Goal: Task Accomplishment & Management: Manage account settings

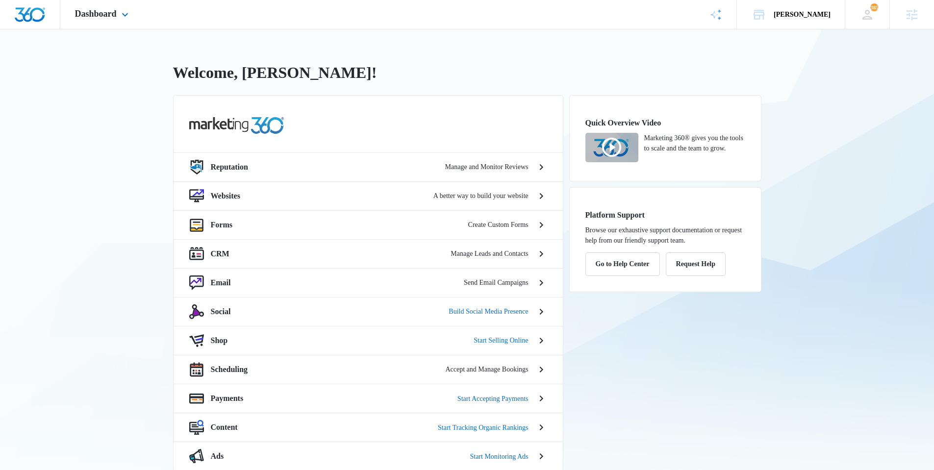
click at [109, 21] on div "Dashboard Apps Reputation Websites Forms CRM Email Social Shop Scheduling Payme…" at bounding box center [102, 14] width 85 height 29
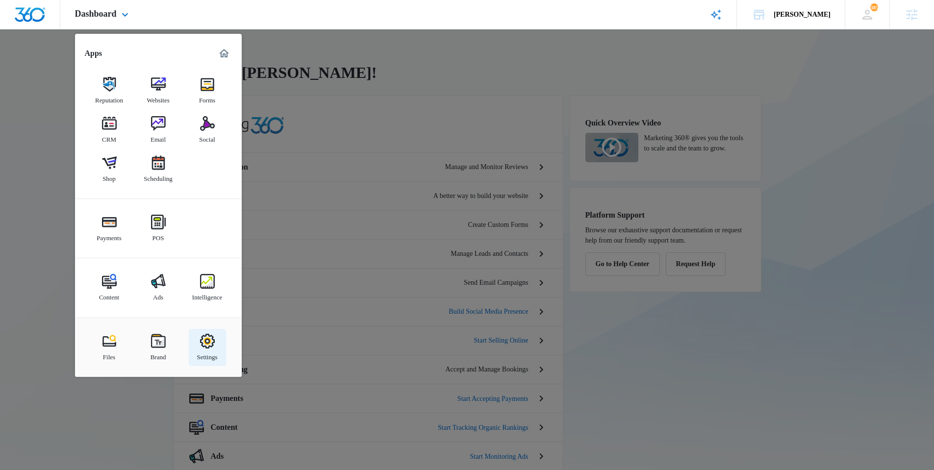
click at [212, 340] on img at bounding box center [207, 341] width 15 height 15
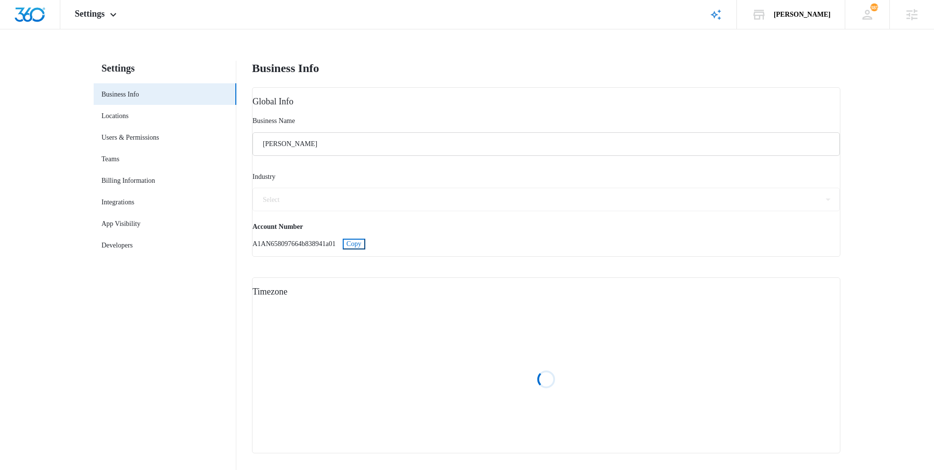
select select "5"
select select "US"
select select "America/Denver"
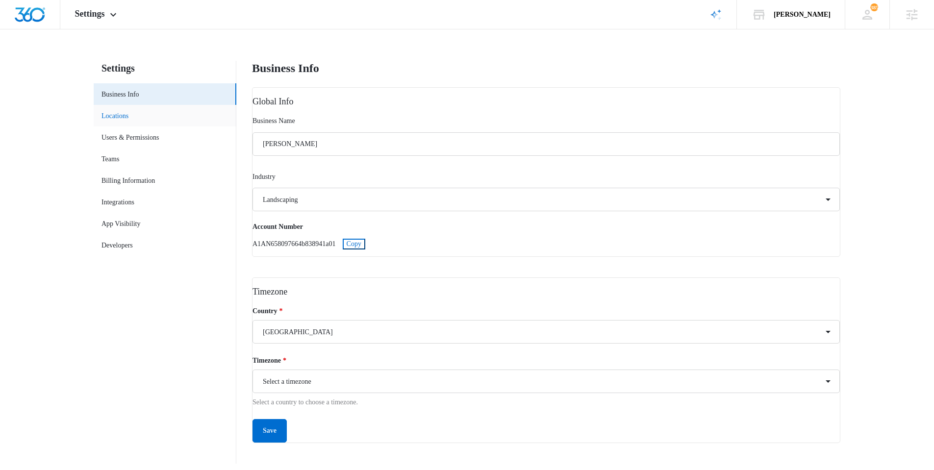
click at [128, 111] on link "Locations" at bounding box center [115, 116] width 27 height 10
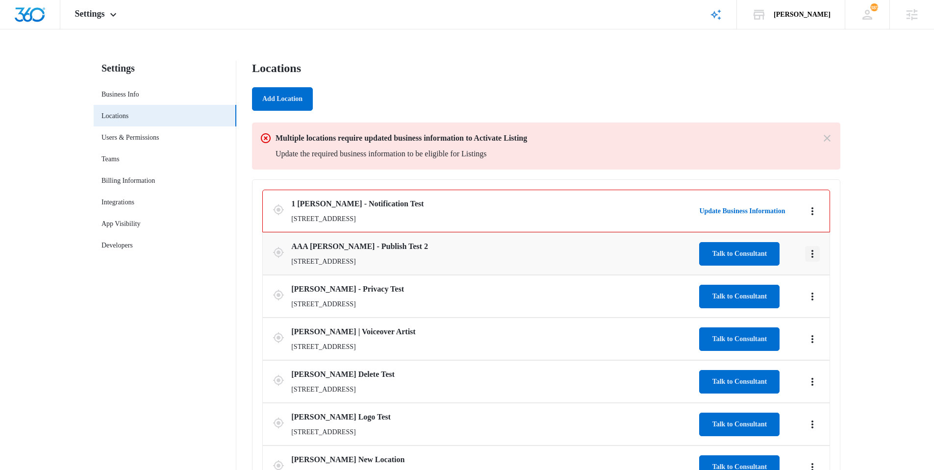
click at [813, 253] on icon "Actions" at bounding box center [813, 254] width 12 height 12
click at [826, 284] on link "Edit" at bounding box center [822, 281] width 11 height 7
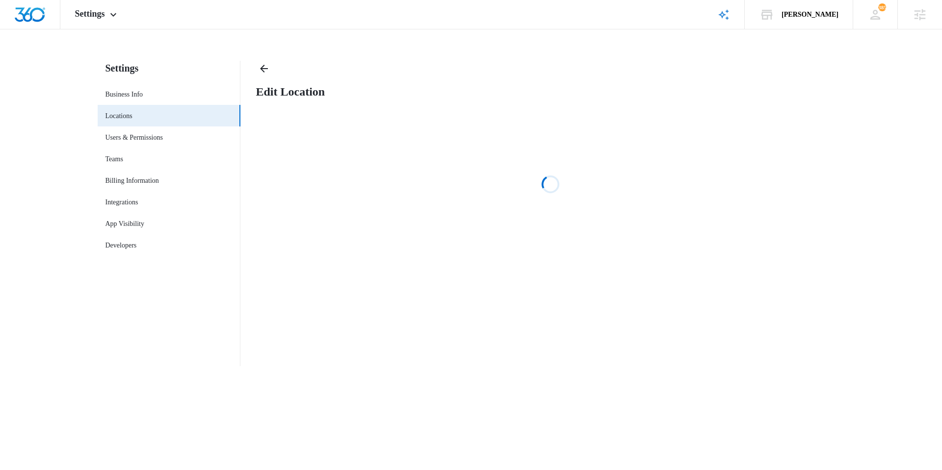
select select "[US_STATE]"
select select "2025"
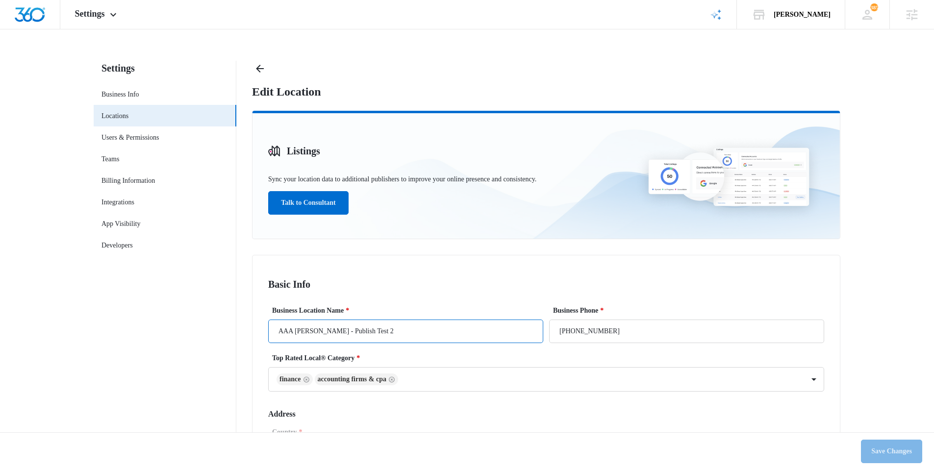
drag, startPoint x: 333, startPoint y: 332, endPoint x: 251, endPoint y: 337, distance: 83.0
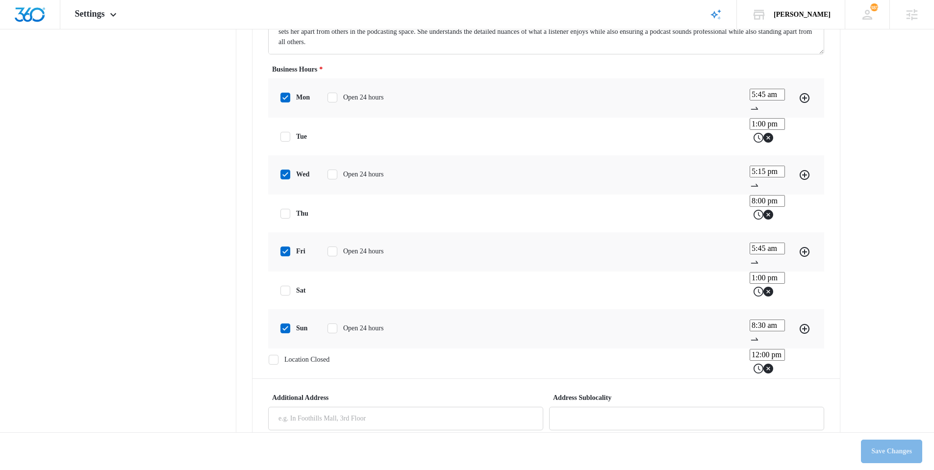
scroll to position [492, 0]
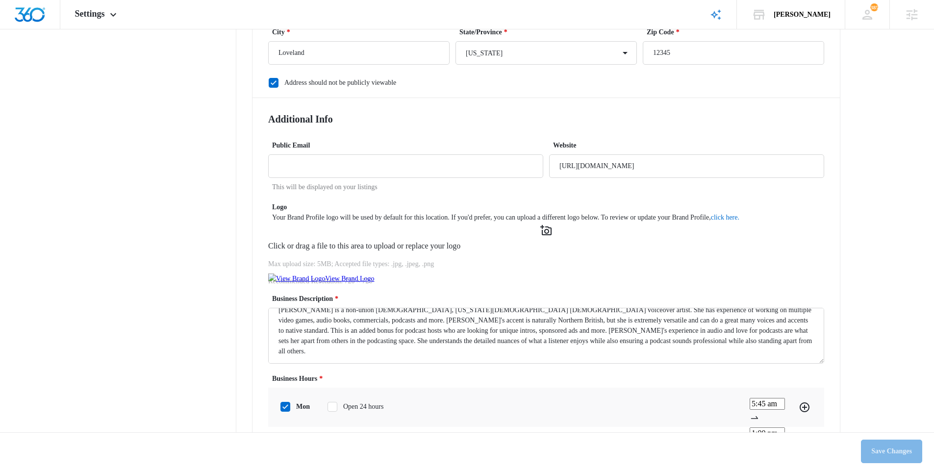
click at [573, 267] on p "Max upload size: 5MB; Accepted file types: .jpg, .jpeg, .png" at bounding box center [546, 264] width 556 height 10
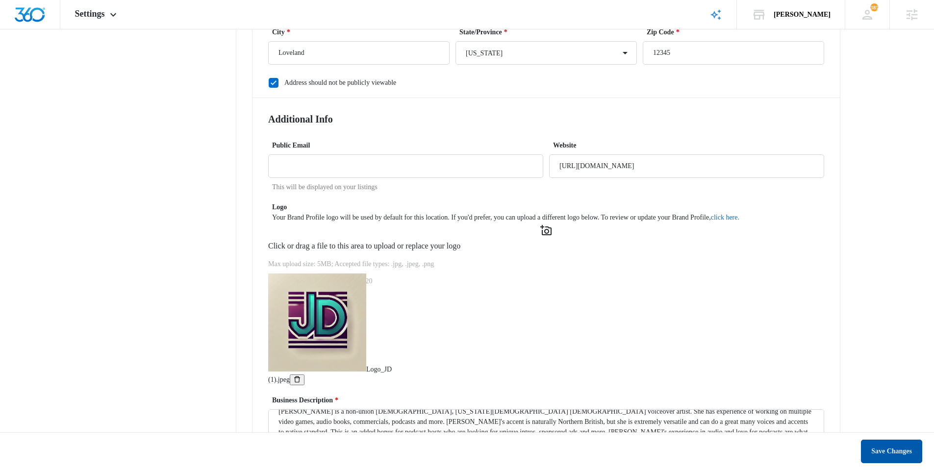
click at [883, 451] on button "Save Changes" at bounding box center [891, 452] width 61 height 24
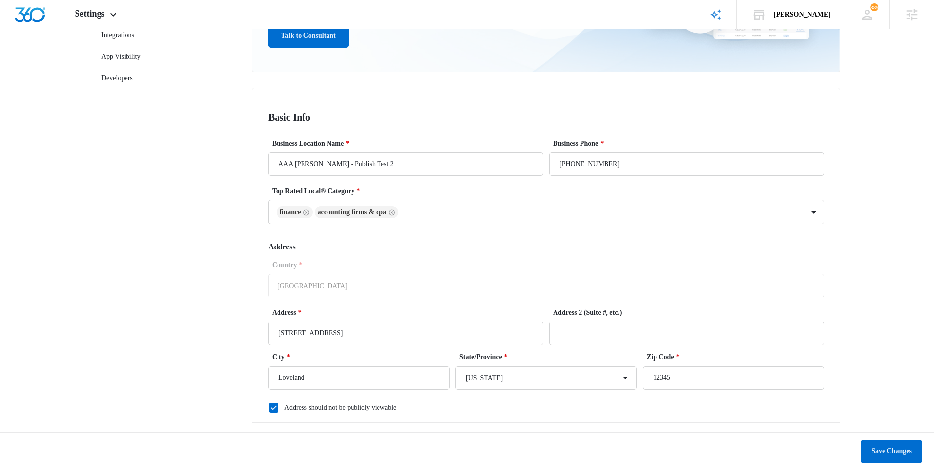
scroll to position [0, 0]
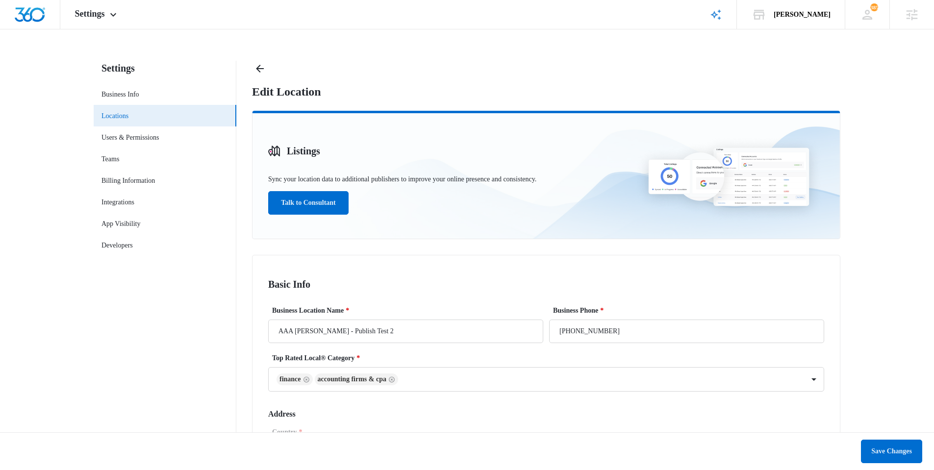
click at [110, 115] on link "Locations" at bounding box center [115, 116] width 27 height 10
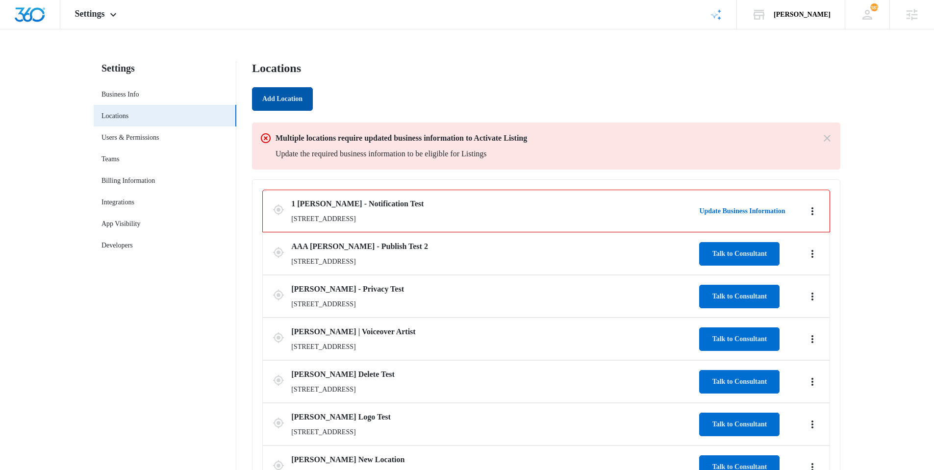
click at [268, 98] on button "Add Location" at bounding box center [282, 99] width 61 height 24
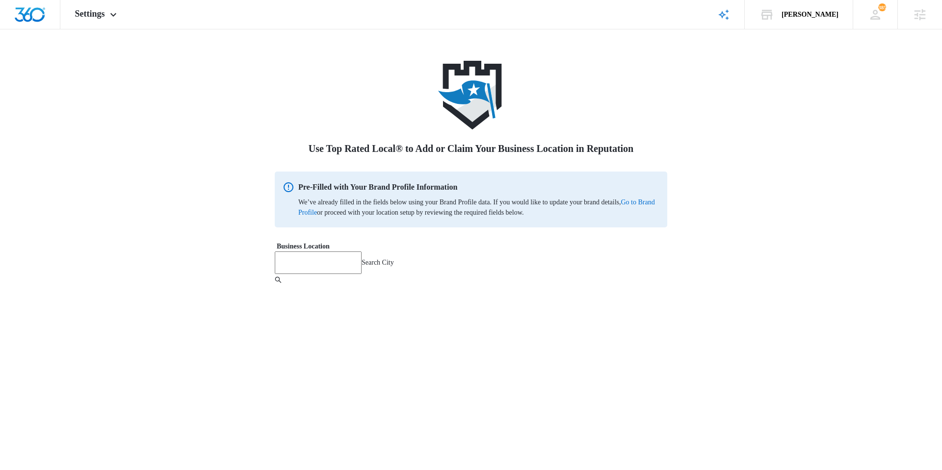
click at [361, 268] on input "search" at bounding box center [318, 263] width 87 height 23
type input "Loveland"
click at [334, 11] on div "Loveland, CO - USA" at bounding box center [195, 5] width 391 height 10
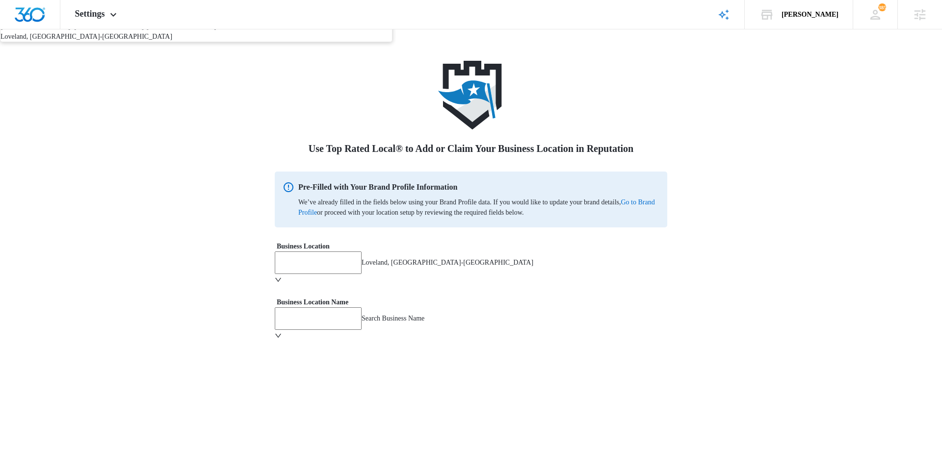
click at [344, 324] on input "search" at bounding box center [318, 318] width 87 height 23
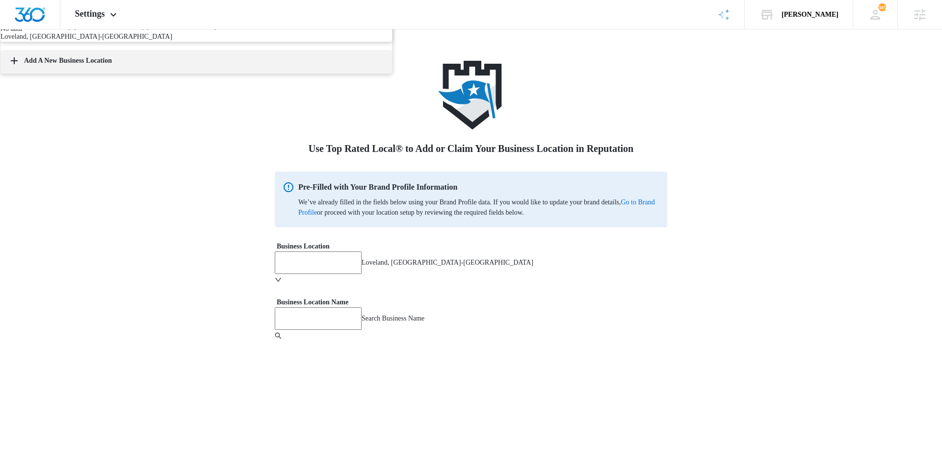
click at [345, 74] on button "Add A New Business Location" at bounding box center [195, 62] width 391 height 24
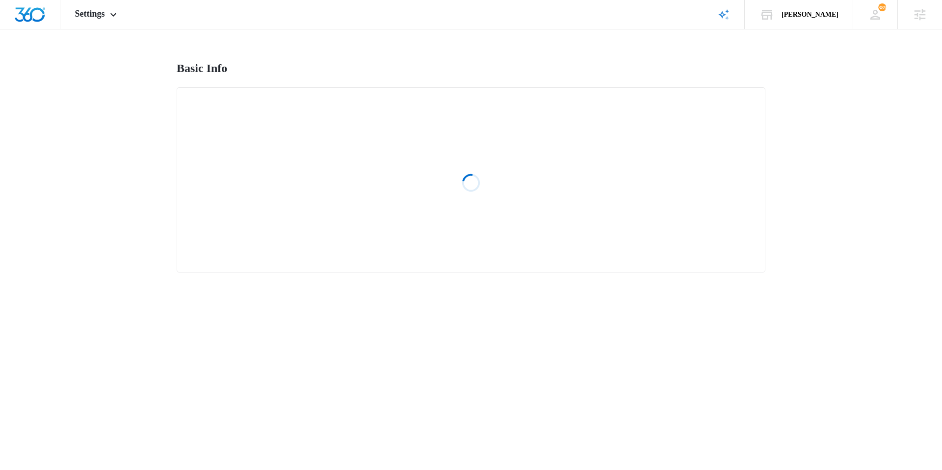
select select "[US_STATE]"
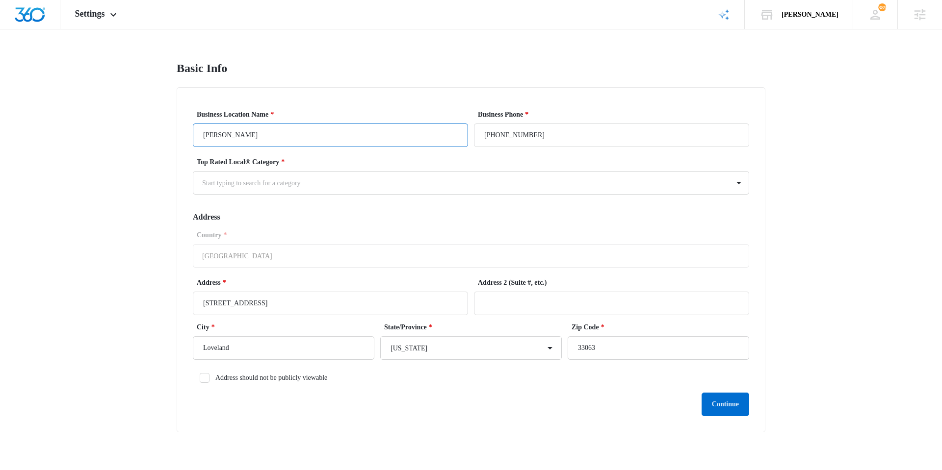
click at [266, 137] on input "[PERSON_NAME]" at bounding box center [330, 136] width 275 height 24
type input "[PERSON_NAME] - testing"
drag, startPoint x: 553, startPoint y: 138, endPoint x: 472, endPoint y: 133, distance: 80.6
click at [470, 134] on form "Business Location Name * Jeni Dean - testing Business Phone * (728) 202-9950 To…" at bounding box center [471, 262] width 556 height 307
click at [495, 130] on input "(728) 202-9950" at bounding box center [611, 136] width 275 height 24
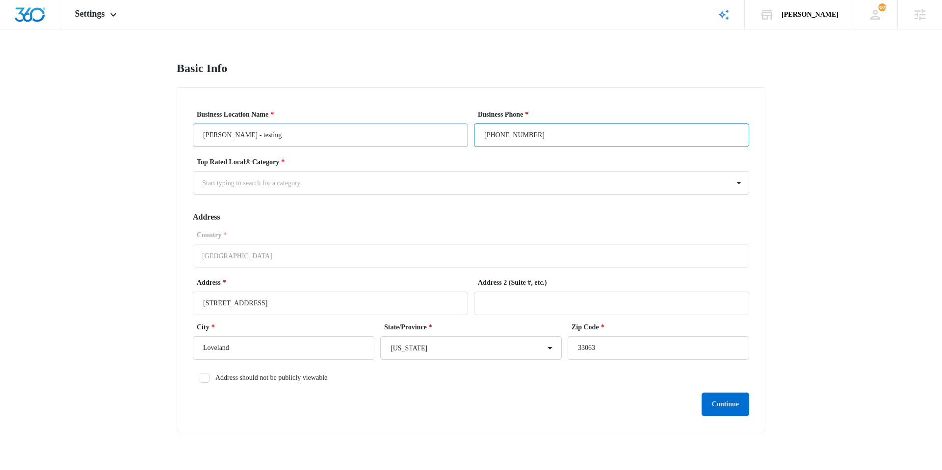
drag, startPoint x: 583, startPoint y: 138, endPoint x: 438, endPoint y: 133, distance: 144.7
click at [438, 133] on div "Business Location Name * Jeni Dean - testing Business Phone * (728) 202-9950" at bounding box center [471, 128] width 556 height 38
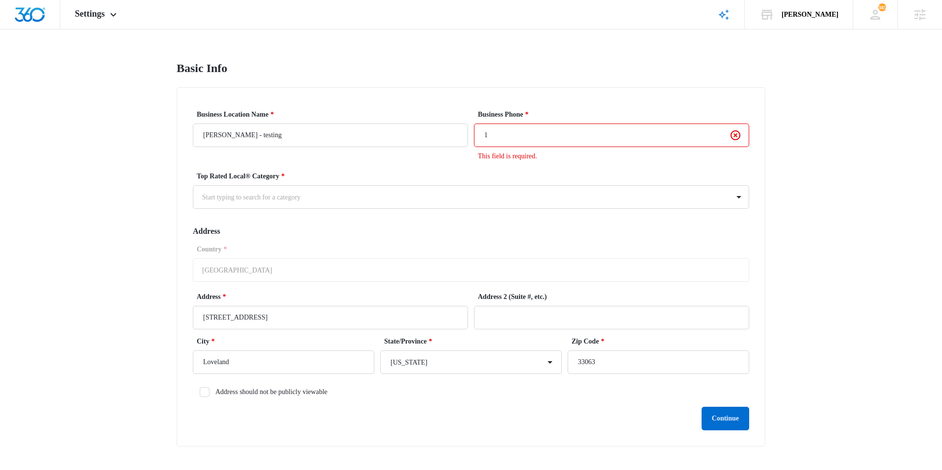
type input "1 (231) 231-2345"
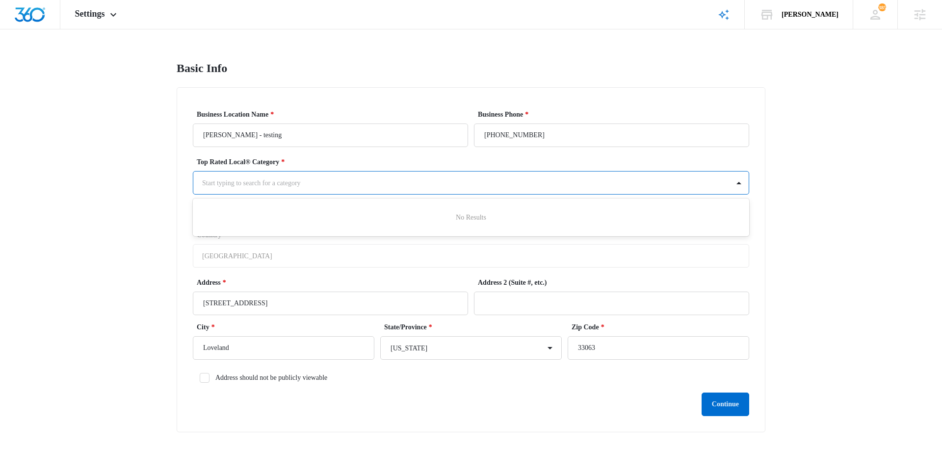
click at [503, 193] on div "Start typing to search for a category" at bounding box center [460, 183] width 535 height 22
type input "a"
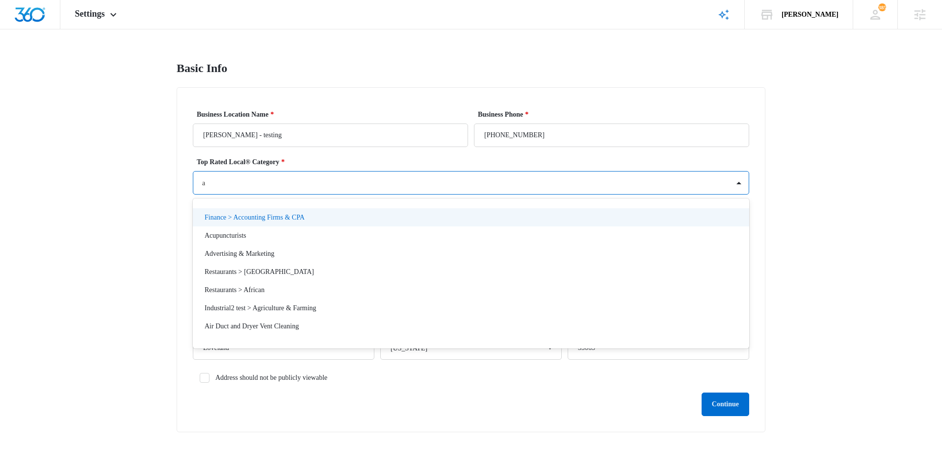
click at [219, 215] on p "Finance > Accounting Firms & CPA" at bounding box center [254, 217] width 100 height 10
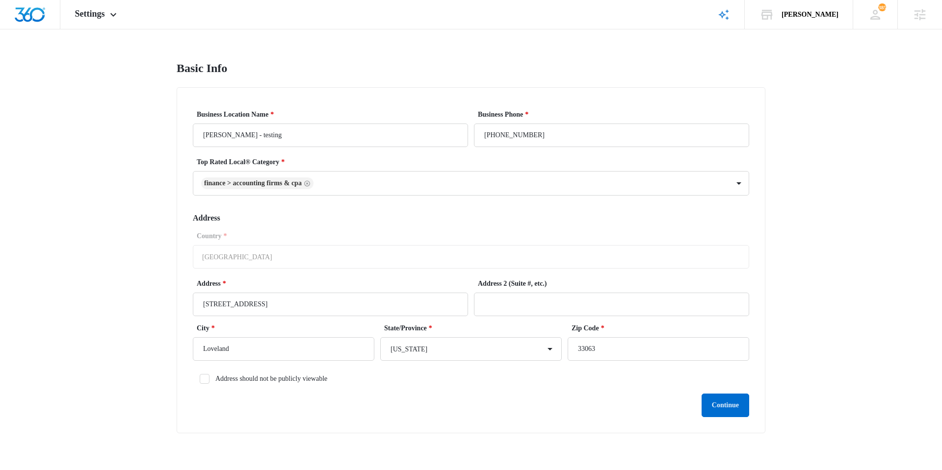
click at [139, 228] on main "Basic Info Business Location Name * Jeni Dean - testing Business Phone * 1 (231…" at bounding box center [471, 253] width 942 height 384
click at [306, 245] on div "Country * United States of America" at bounding box center [471, 250] width 556 height 38
drag, startPoint x: 340, startPoint y: 299, endPoint x: 108, endPoint y: 304, distance: 232.5
click at [108, 304] on main "Basic Info Business Location Name * Jeni Dean - testing Business Phone * 1 (231…" at bounding box center [471, 253] width 942 height 384
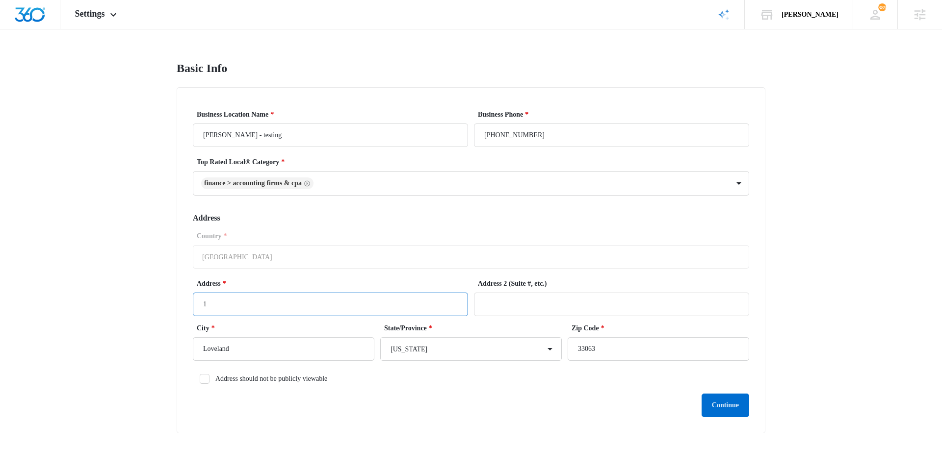
type input "[STREET_ADDRESS]"
drag, startPoint x: 613, startPoint y: 347, endPoint x: 409, endPoint y: 349, distance: 203.5
click at [458, 348] on div "City * Loveland State/Province * Alabama Alaska Arizona Arkansas California Col…" at bounding box center [471, 345] width 556 height 45
type input "12345"
click at [453, 408] on div "Continue" at bounding box center [471, 406] width 556 height 24
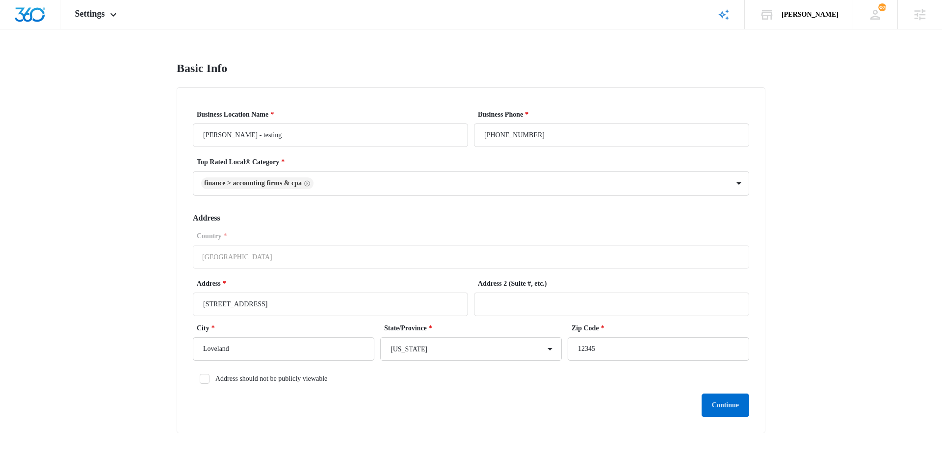
click at [330, 378] on label "Address should not be publicly viewable" at bounding box center [471, 379] width 556 height 10
click at [200, 378] on input "Address should not be publicly viewable" at bounding box center [196, 379] width 7 height 7
checkbox input "true"
click at [697, 402] on div "Continue" at bounding box center [471, 406] width 556 height 24
click at [724, 404] on button "Continue" at bounding box center [725, 406] width 48 height 24
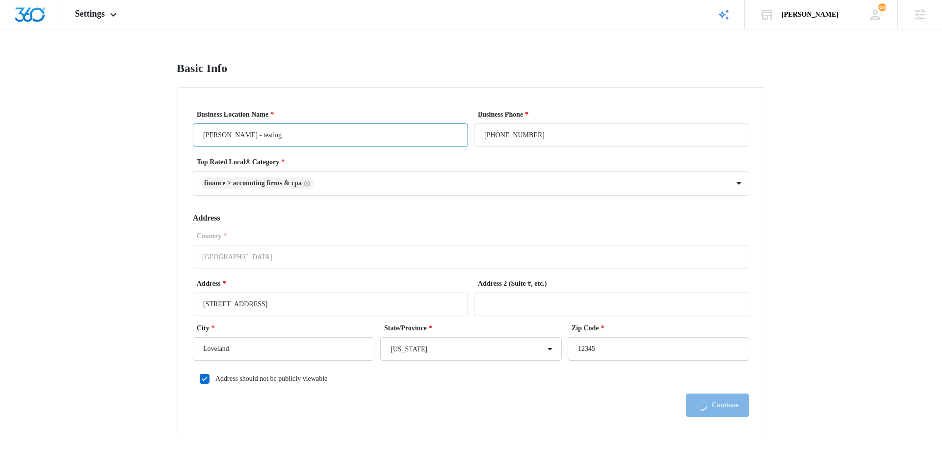
drag, startPoint x: 256, startPoint y: 134, endPoint x: 103, endPoint y: 138, distance: 153.1
click at [104, 138] on main "Basic Info Business Location Name * Jeni Dean - testing Business Phone * 1 (231…" at bounding box center [471, 253] width 942 height 384
click at [115, 200] on main "Basic Info Business Location Name * Jeni Dean - testing Business Phone * 1 (231…" at bounding box center [471, 253] width 942 height 384
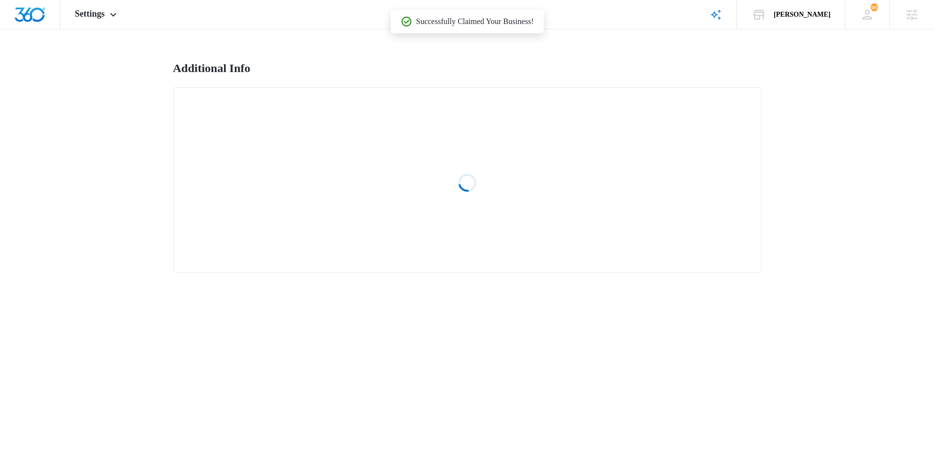
select select "2025"
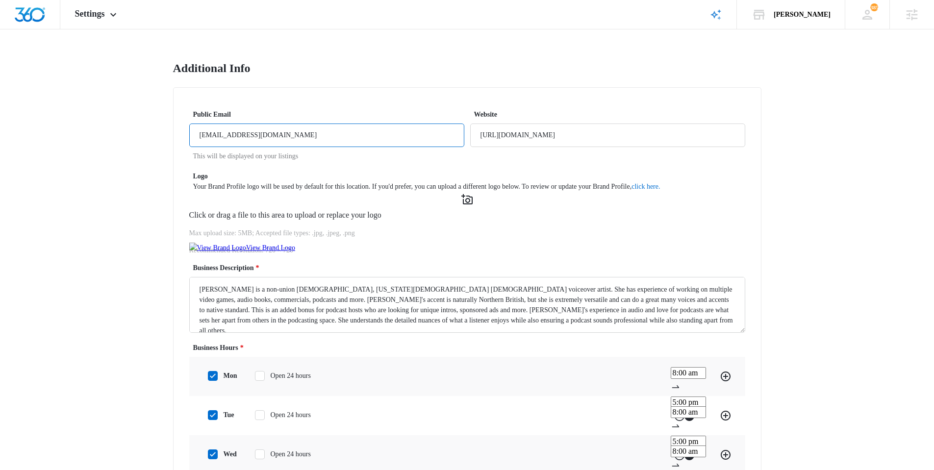
drag, startPoint x: 283, startPoint y: 134, endPoint x: 68, endPoint y: 124, distance: 215.5
drag, startPoint x: 631, startPoint y: 126, endPoint x: 345, endPoint y: 127, distance: 285.9
click at [338, 129] on div "Public Email This will be displayed on your listings Website https://serranoren…" at bounding box center [467, 135] width 556 height 52
drag, startPoint x: 168, startPoint y: 292, endPoint x: 192, endPoint y: 277, distance: 28.2
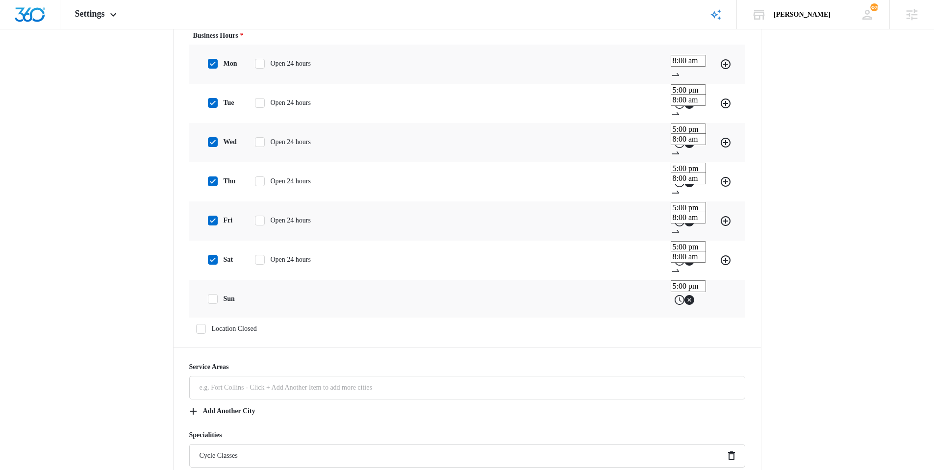
scroll to position [613, 0]
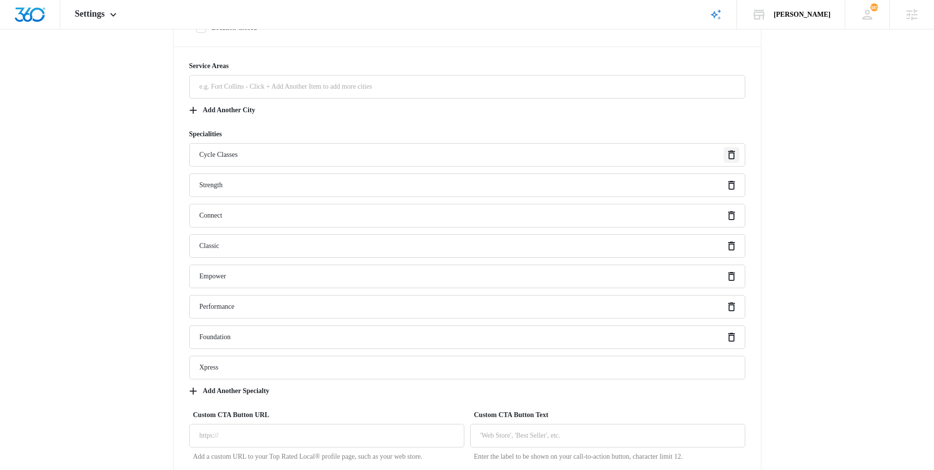
click at [733, 161] on icon "Remove" at bounding box center [732, 155] width 12 height 12
click at [733, 191] on icon "Remove" at bounding box center [732, 185] width 12 height 12
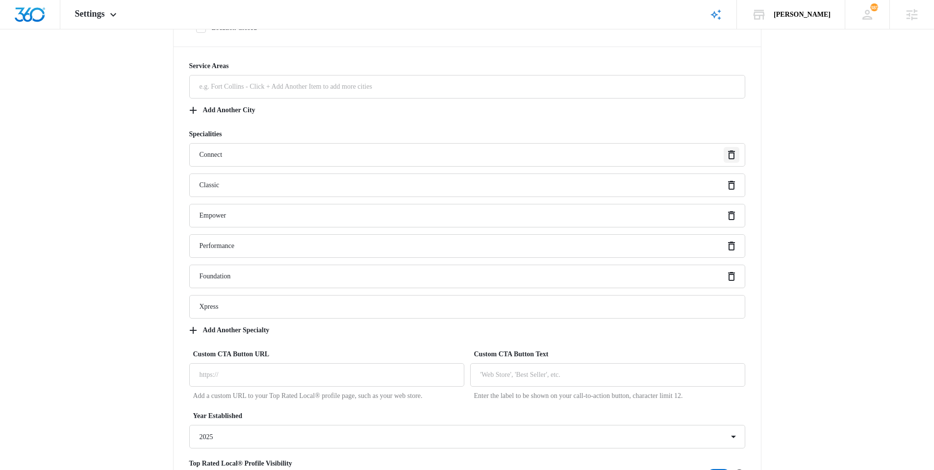
click at [733, 161] on icon "Remove" at bounding box center [732, 155] width 12 height 12
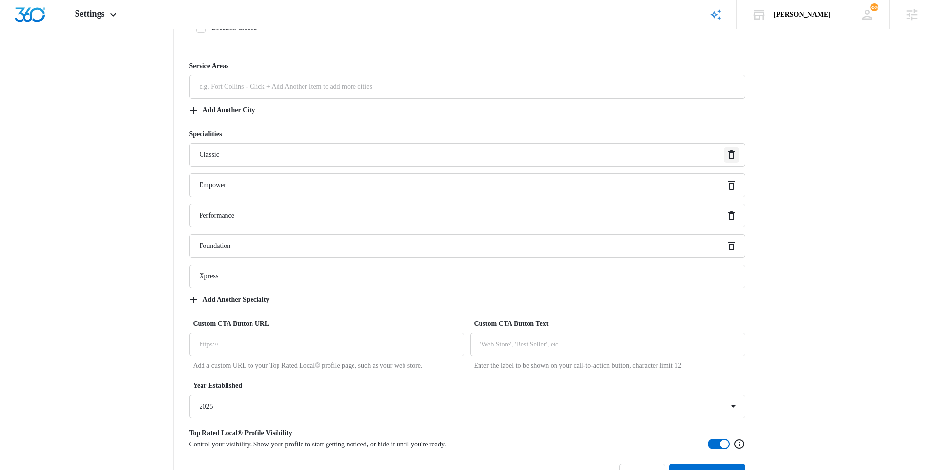
click at [733, 161] on icon "Remove" at bounding box center [732, 155] width 12 height 12
click at [733, 191] on icon "Remove" at bounding box center [732, 185] width 12 height 12
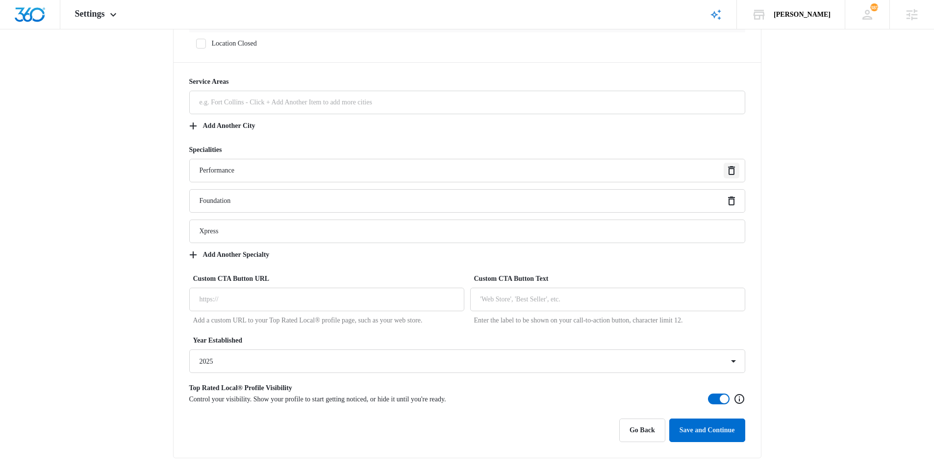
click at [733, 177] on icon "Remove" at bounding box center [732, 171] width 12 height 12
click at [733, 198] on icon "Remove" at bounding box center [731, 201] width 7 height 9
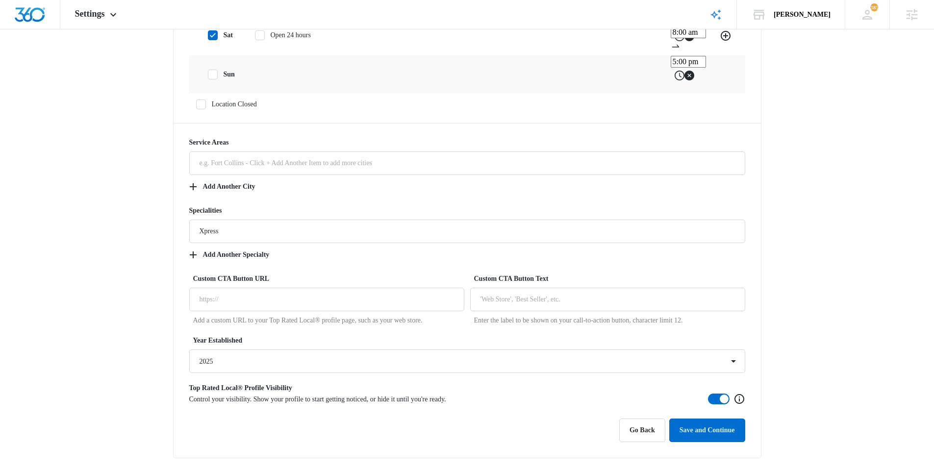
scroll to position [580, 0]
click at [714, 437] on button "Save and Continue" at bounding box center [707, 431] width 76 height 24
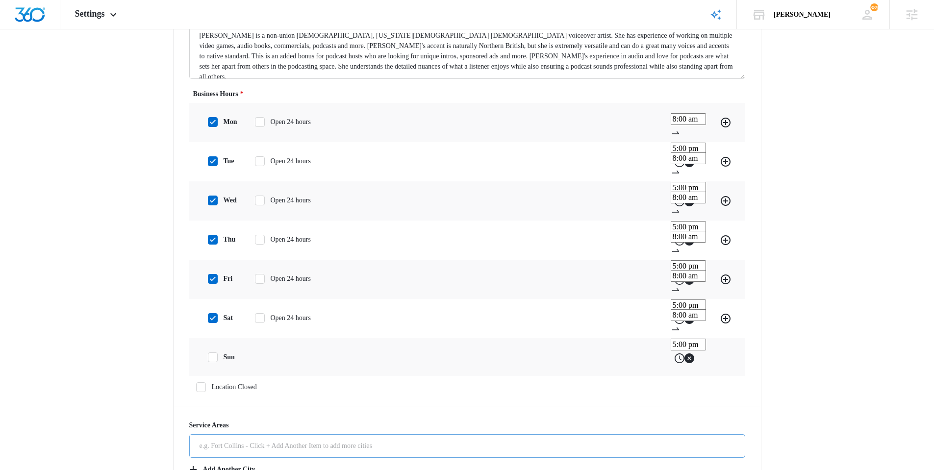
scroll to position [0, 0]
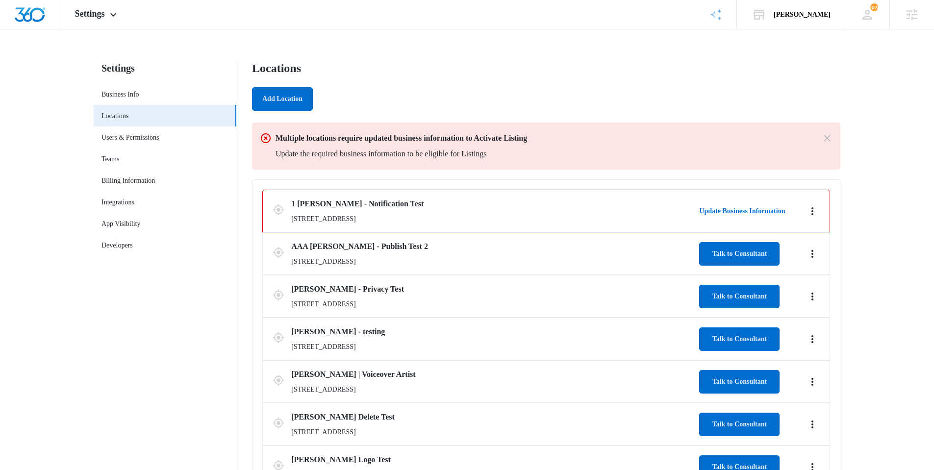
click at [816, 340] on icon "Actions" at bounding box center [813, 339] width 12 height 12
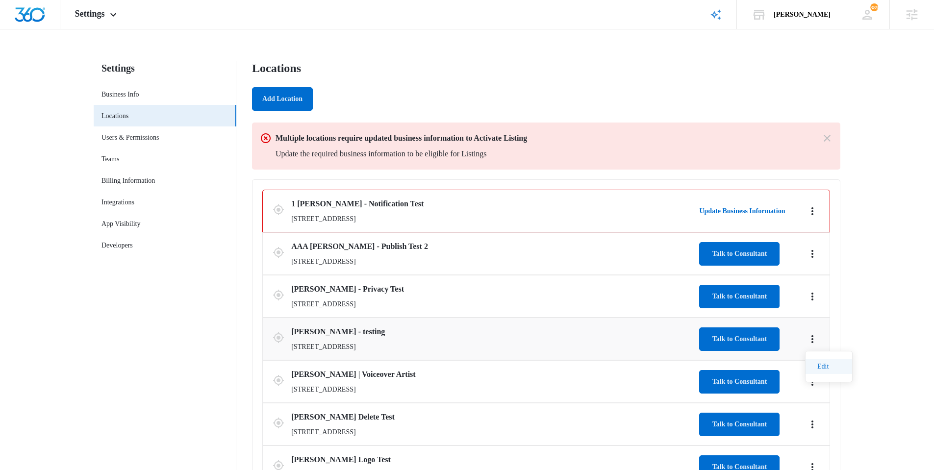
click at [823, 366] on link "Edit" at bounding box center [822, 366] width 11 height 7
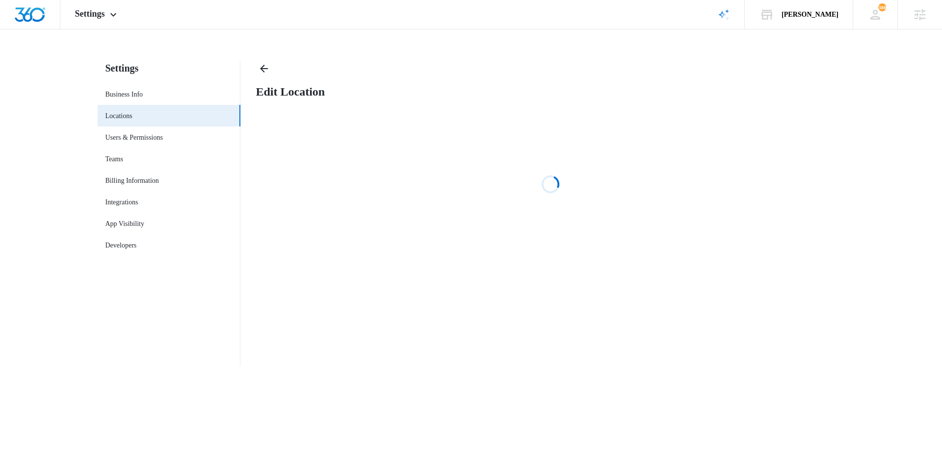
select select "[US_STATE]"
select select "2025"
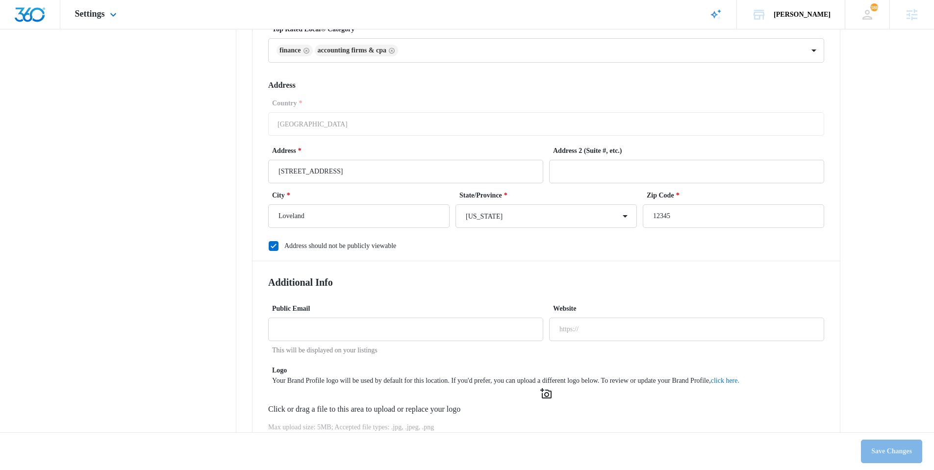
scroll to position [315, 0]
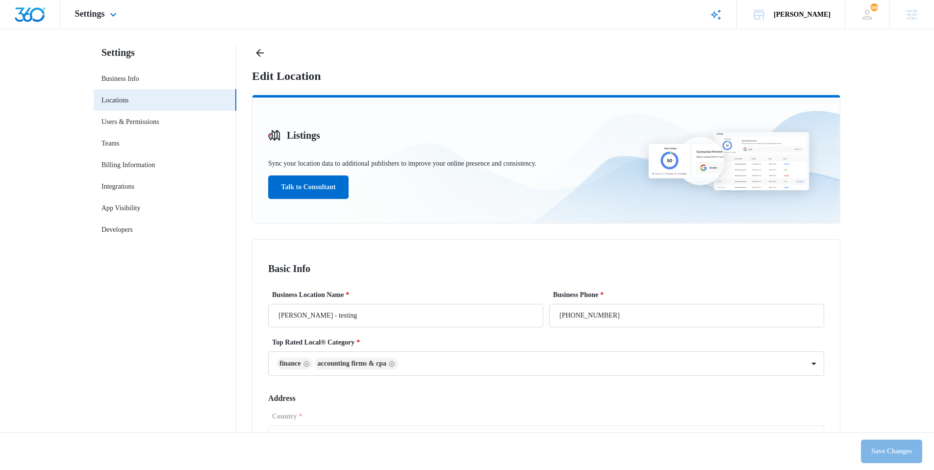
scroll to position [0, 0]
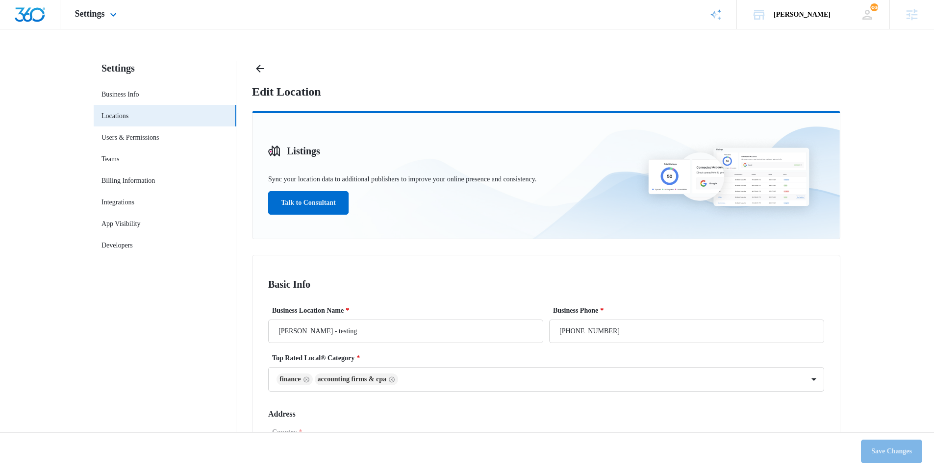
click at [639, 16] on div "Settings Apps Reputation Websites Forms CRM Email Social Shop Scheduling Paymen…" at bounding box center [467, 14] width 934 height 29
